Goal: Task Accomplishment & Management: Use online tool/utility

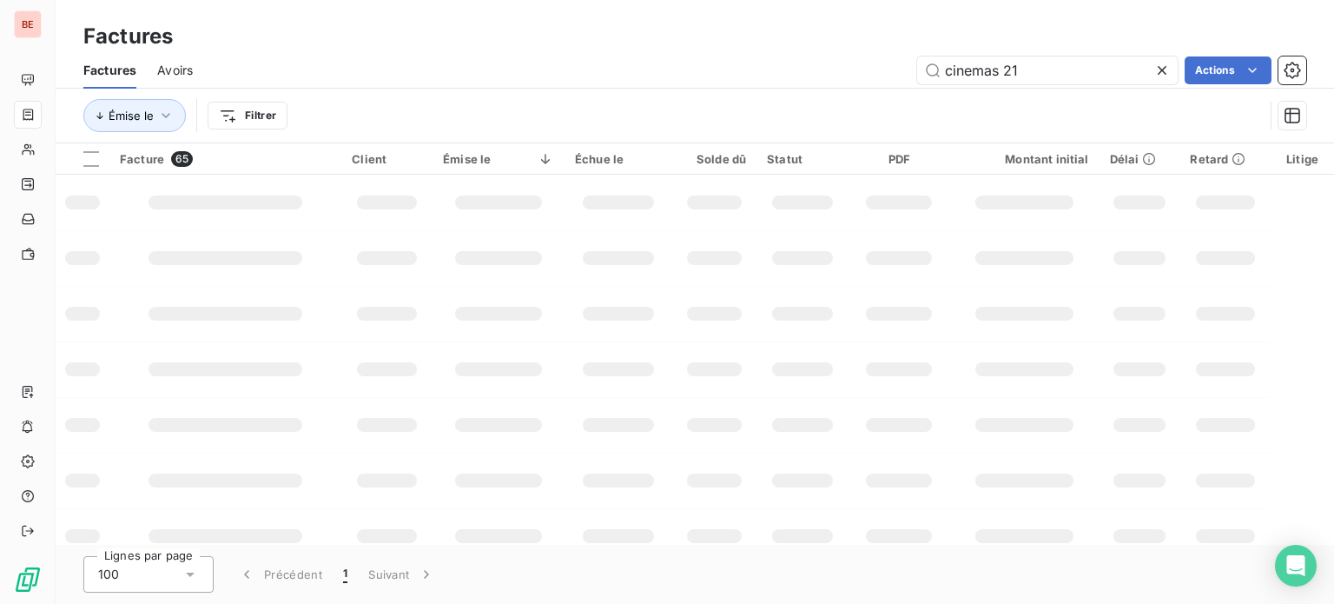
click at [914, 66] on div "cinemas 21 Actions" at bounding box center [760, 70] width 1093 height 28
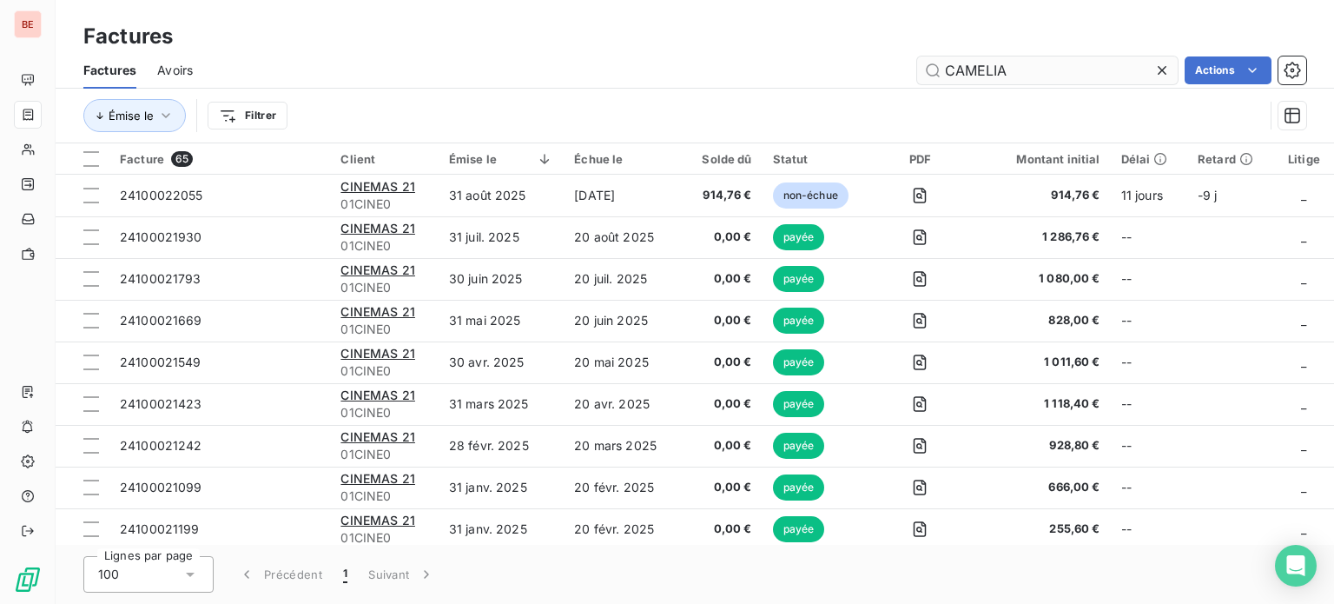
click at [1021, 65] on input "CAMELIA" at bounding box center [1047, 70] width 261 height 28
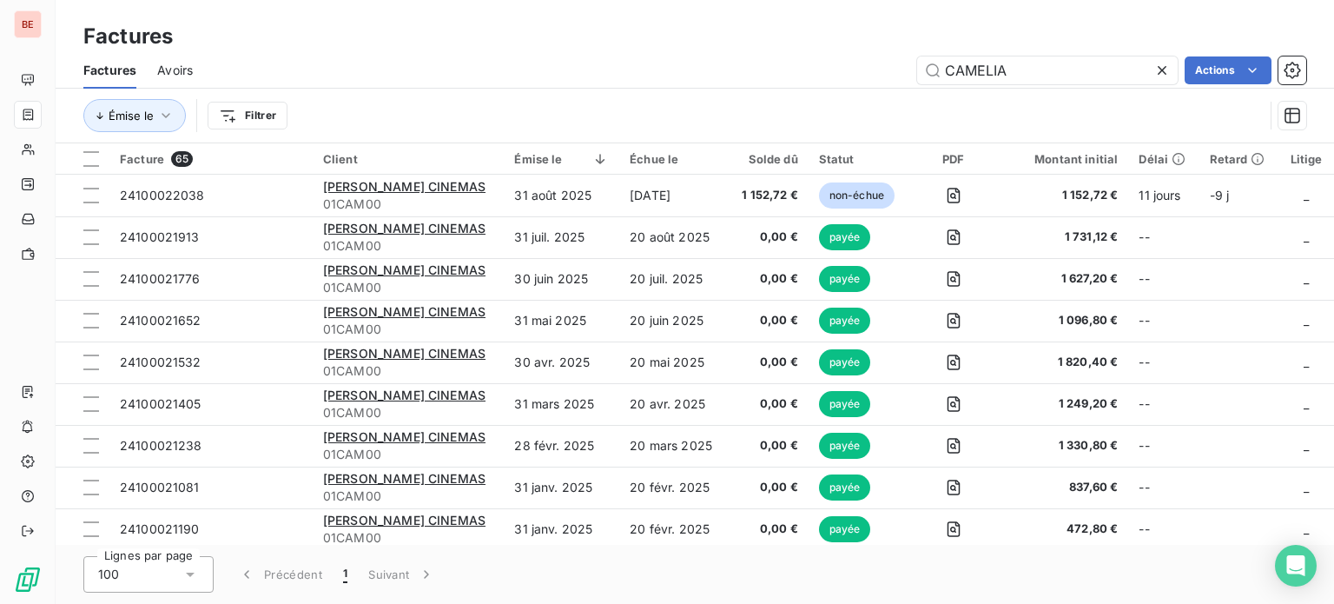
type input "CAMELIA"
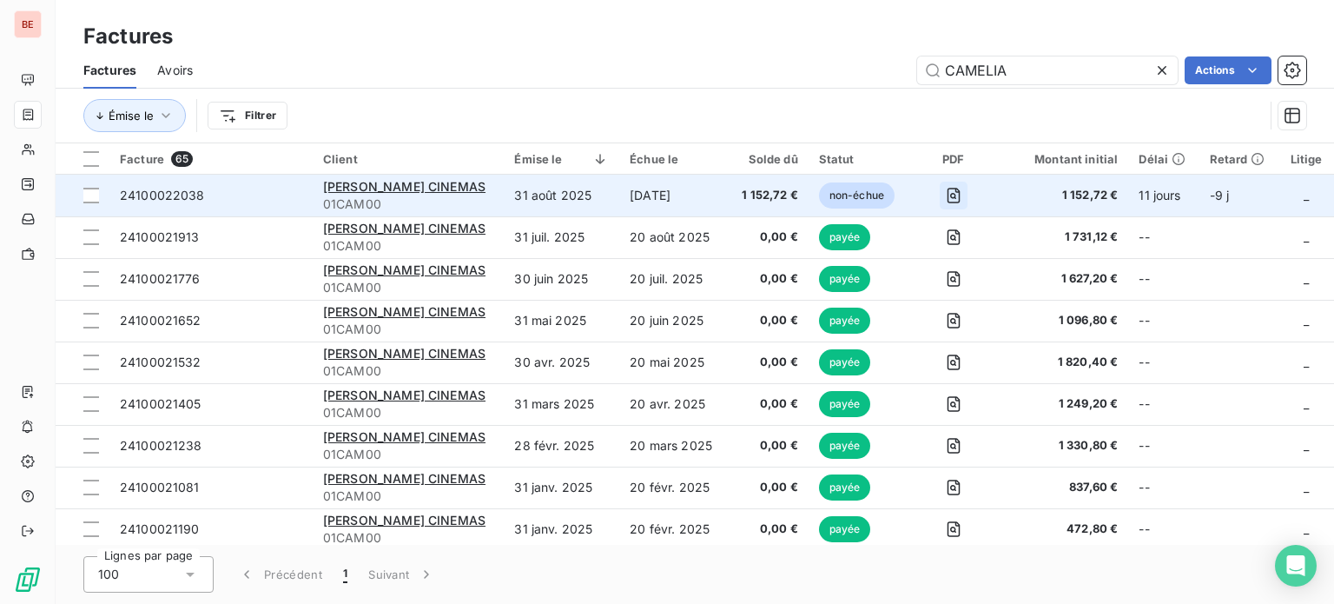
click at [945, 198] on icon "button" at bounding box center [953, 195] width 17 height 17
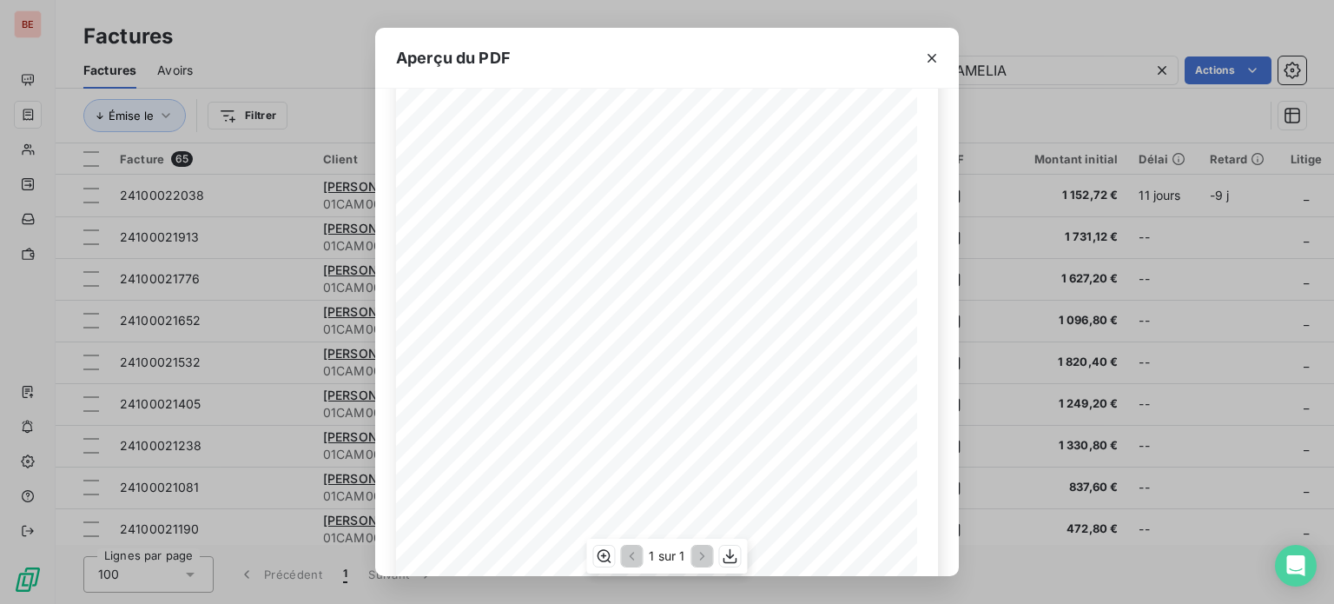
scroll to position [290, 0]
click at [722, 558] on icon "button" at bounding box center [730, 555] width 17 height 17
click at [934, 65] on icon "button" at bounding box center [931, 58] width 17 height 17
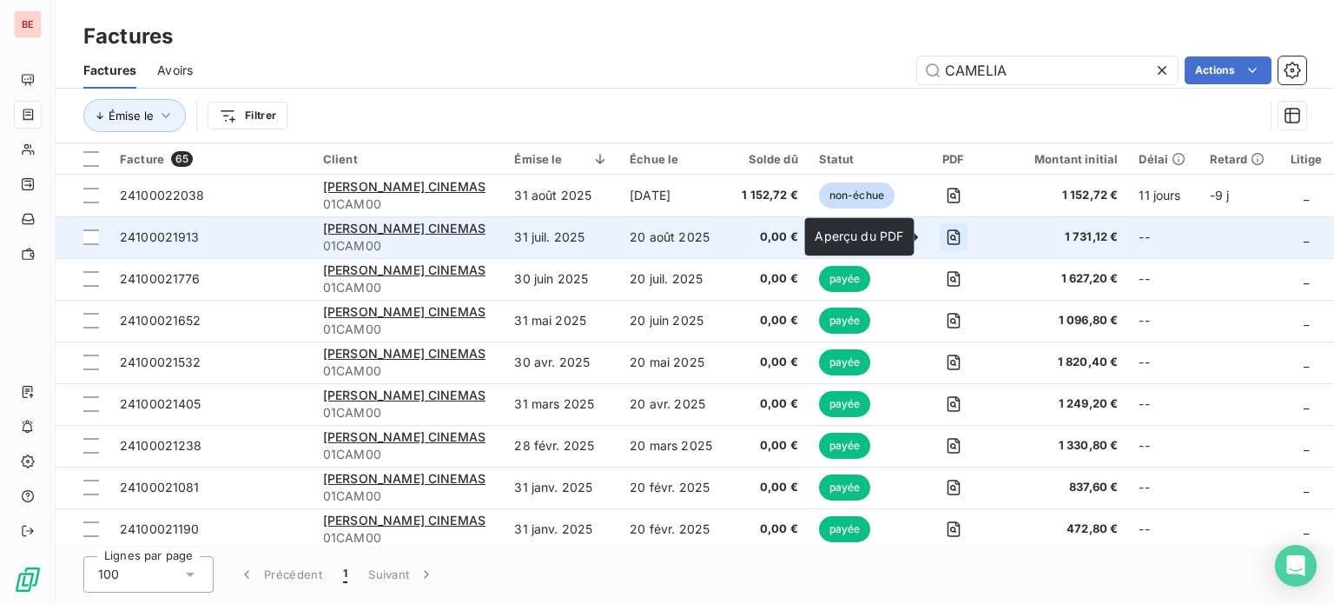
click at [945, 240] on icon "button" at bounding box center [953, 236] width 17 height 17
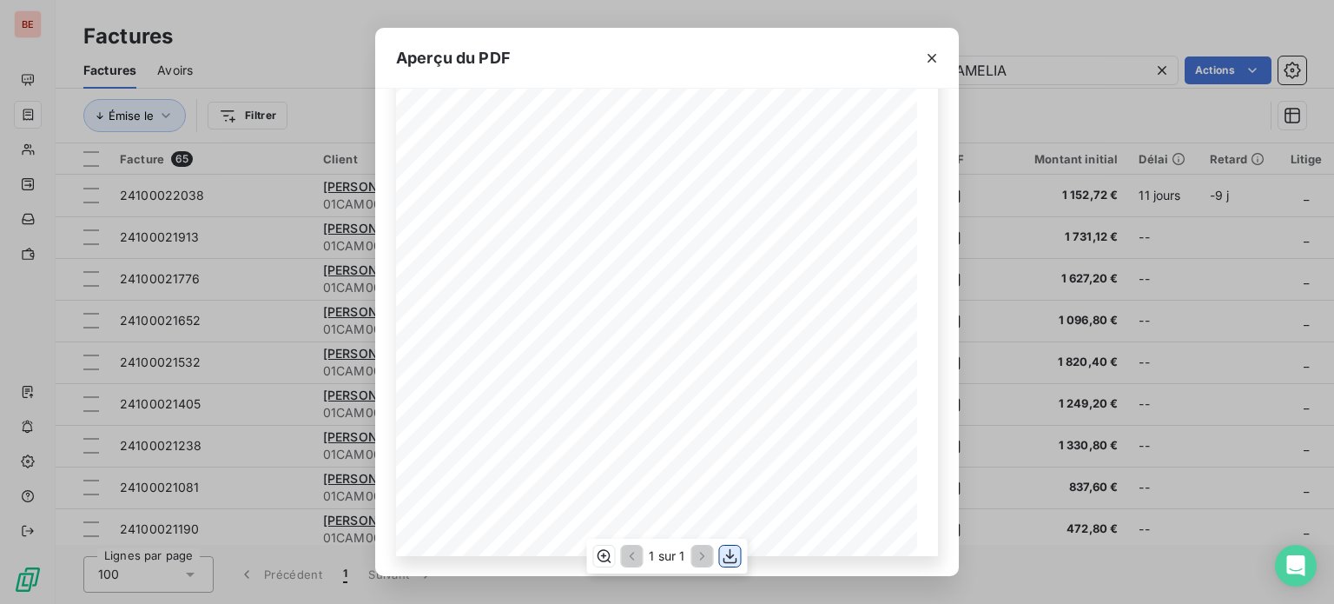
click at [730, 556] on icon "button" at bounding box center [730, 556] width 14 height 15
drag, startPoint x: 930, startPoint y: 55, endPoint x: 903, endPoint y: 132, distance: 81.8
click at [930, 55] on icon "button" at bounding box center [931, 58] width 17 height 17
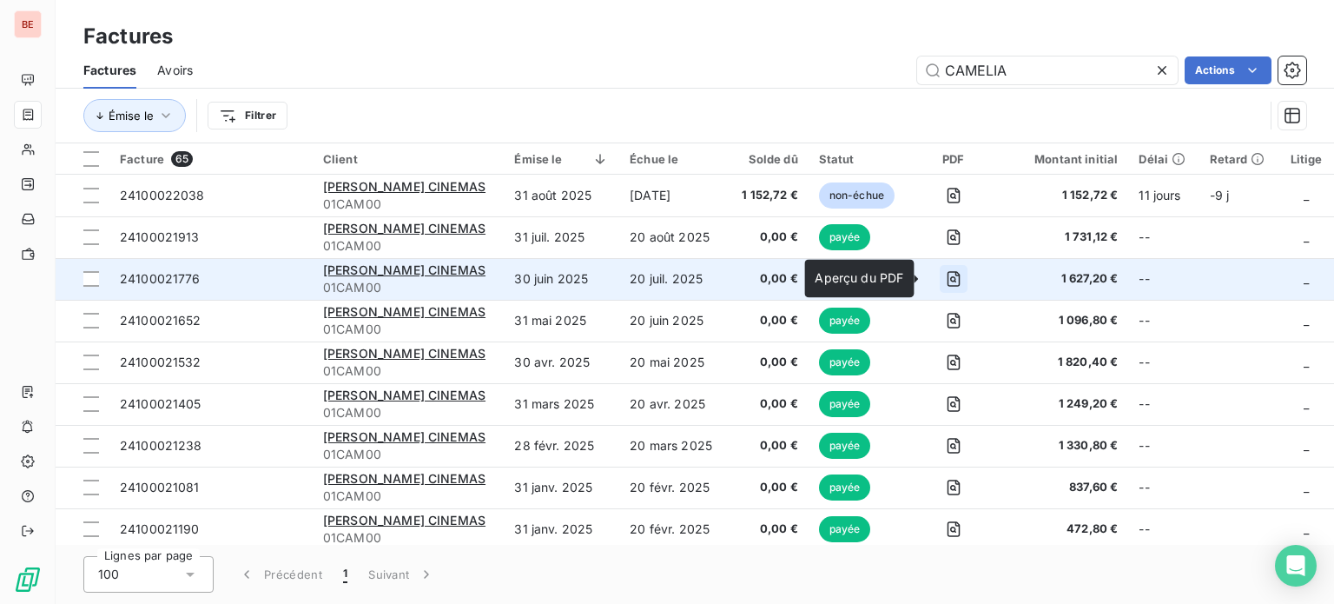
click at [945, 284] on icon "button" at bounding box center [953, 278] width 17 height 17
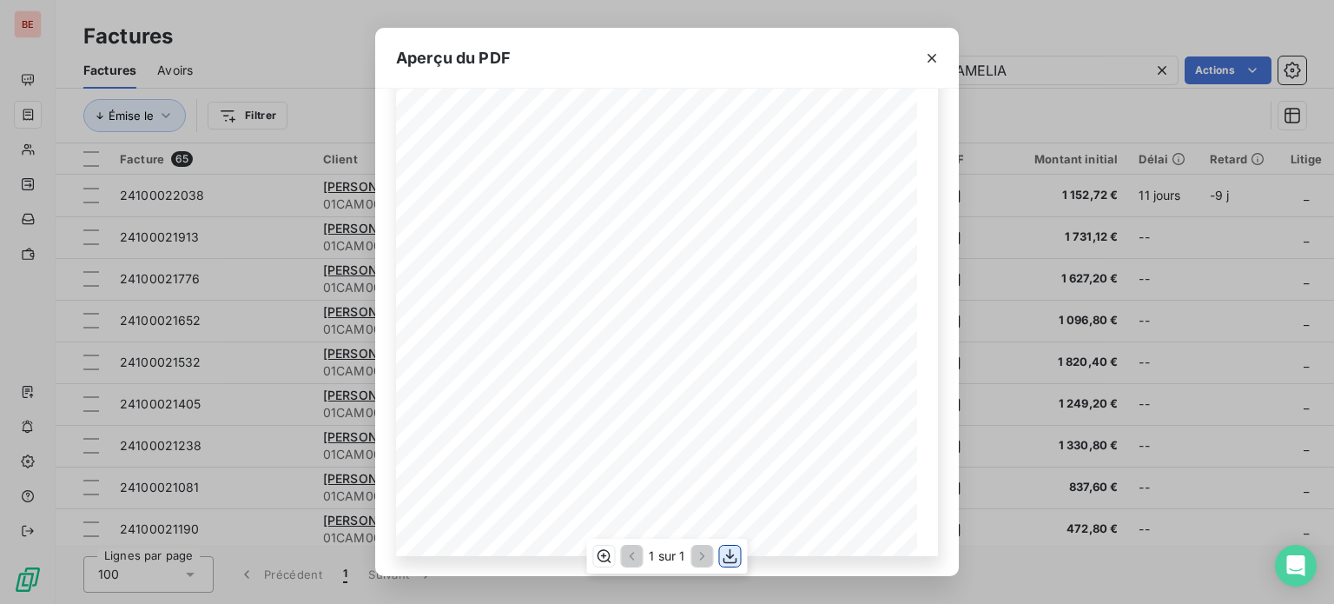
click at [733, 558] on icon "button" at bounding box center [730, 555] width 17 height 17
